Goal: Check status: Check status

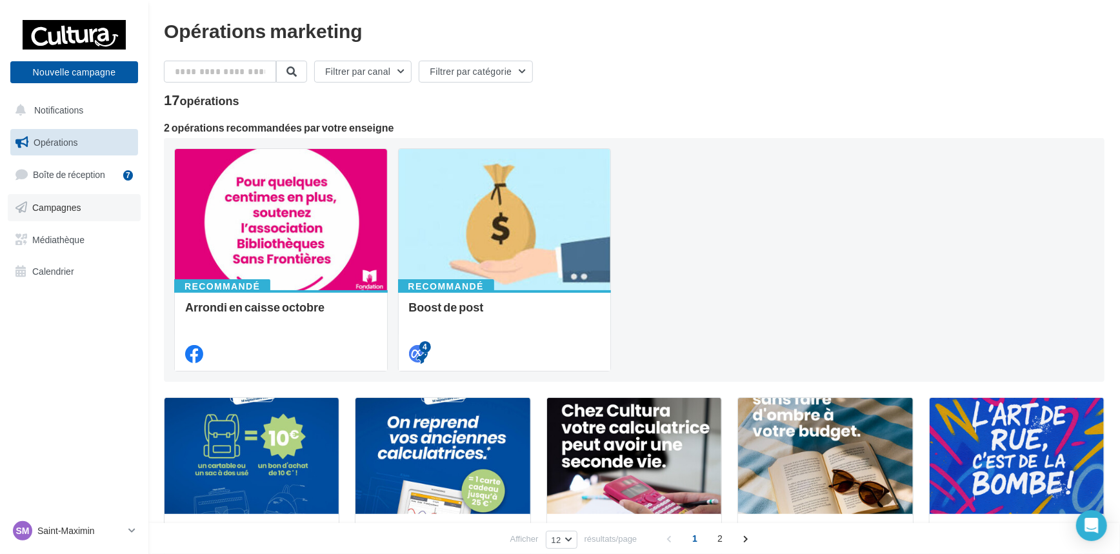
click at [49, 213] on link "Campagnes" at bounding box center [74, 207] width 133 height 27
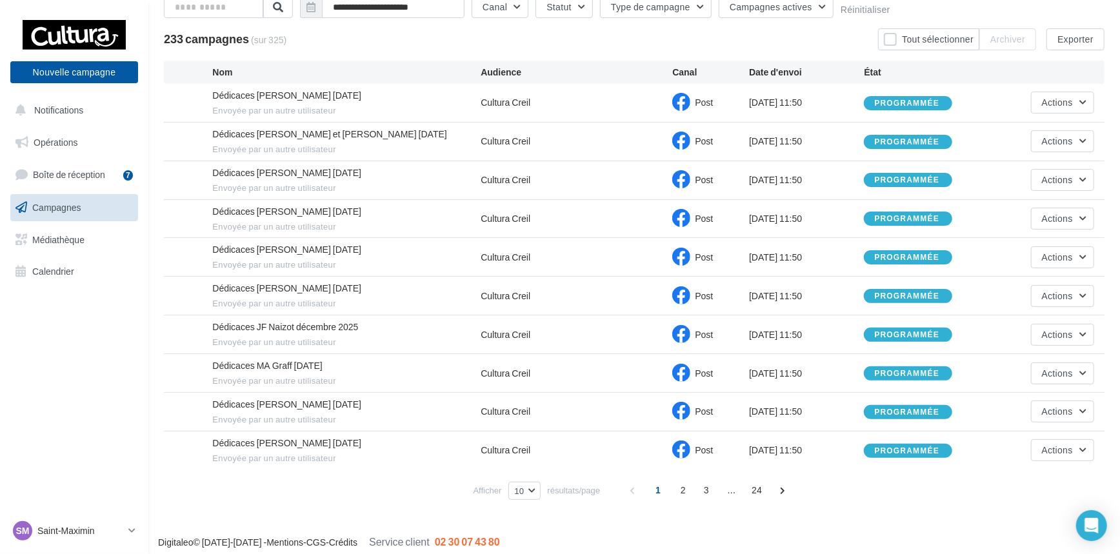
scroll to position [88, 0]
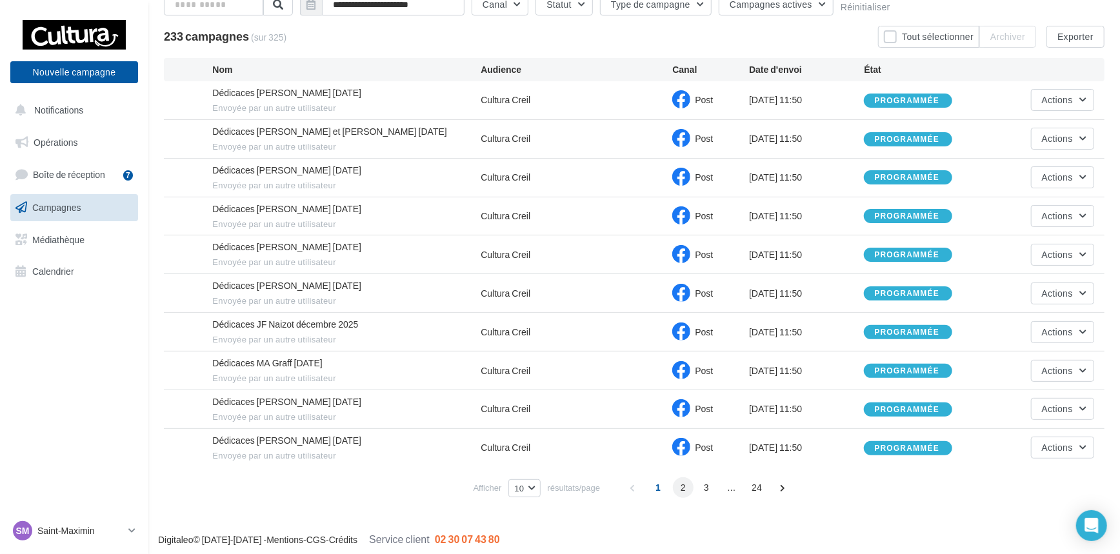
click at [685, 483] on span "2" at bounding box center [683, 488] width 21 height 21
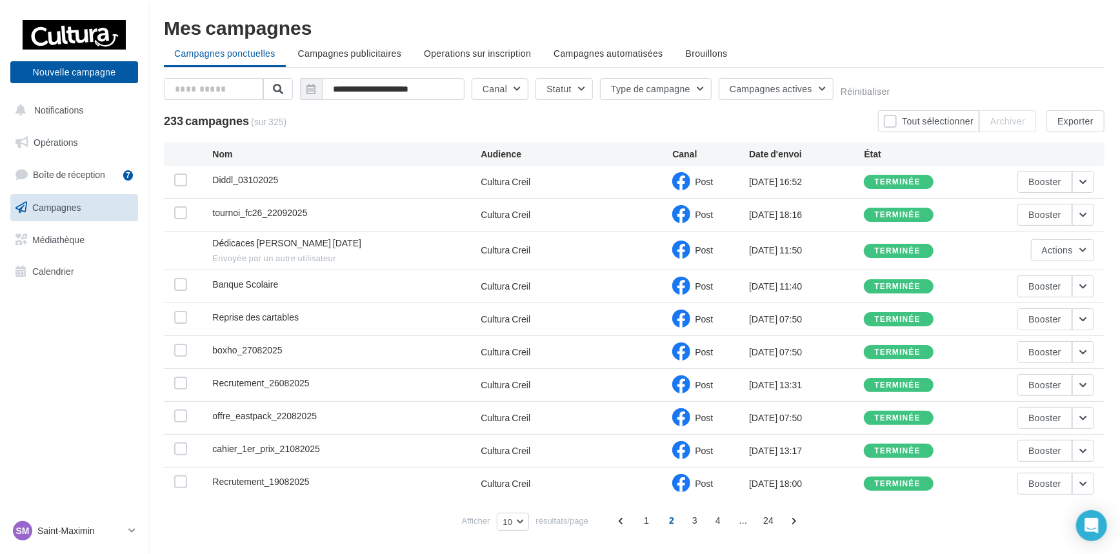
scroll to position [39, 0]
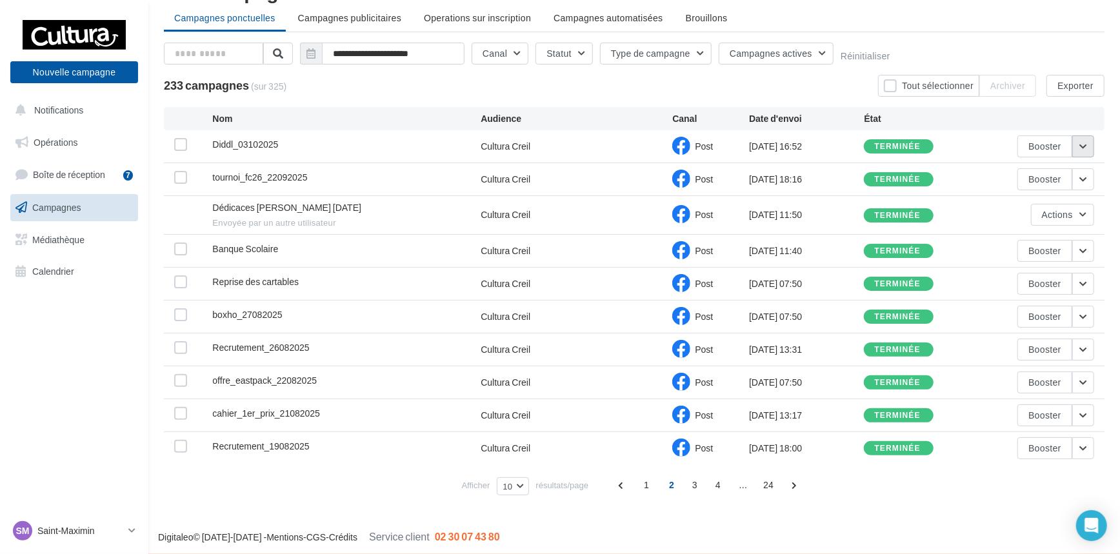
click at [1081, 144] on button "button" at bounding box center [1084, 147] width 22 height 22
click at [1043, 170] on button "Voir les résultats" at bounding box center [1029, 177] width 129 height 34
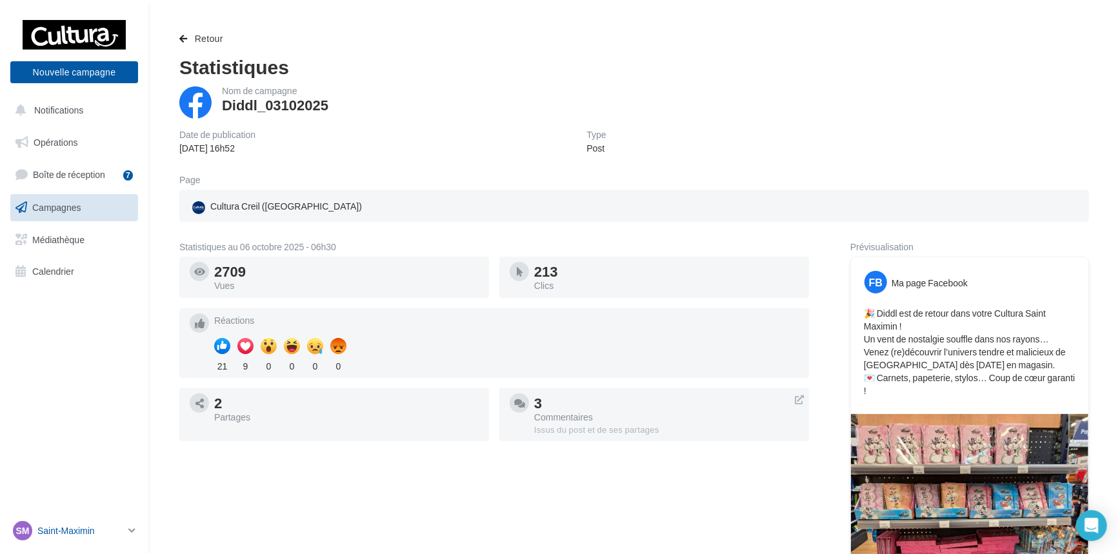
click at [133, 530] on icon at bounding box center [131, 530] width 7 height 11
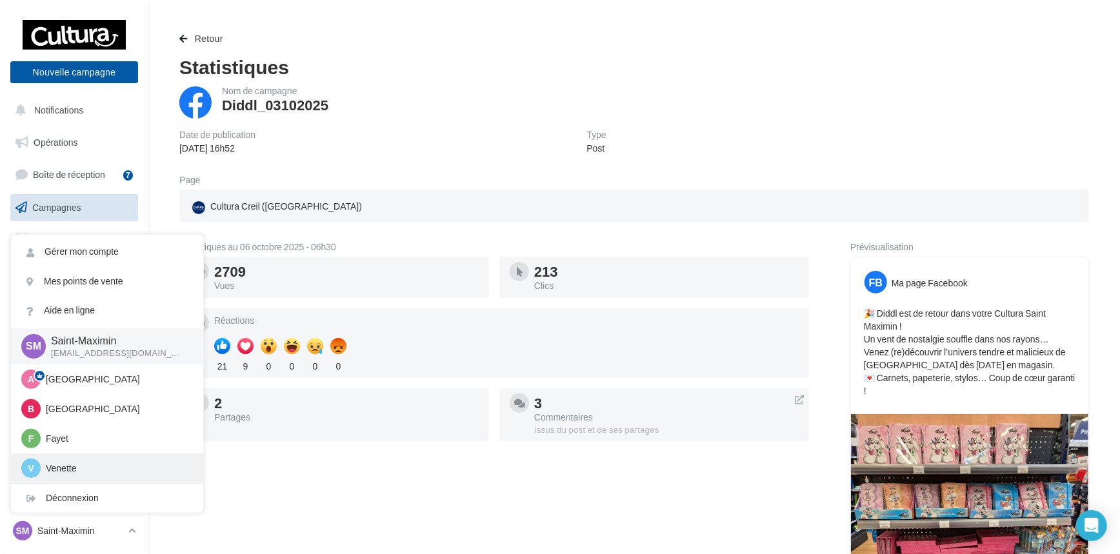
click at [75, 469] on p "Venette" at bounding box center [117, 468] width 142 height 13
